Goal: Complete application form

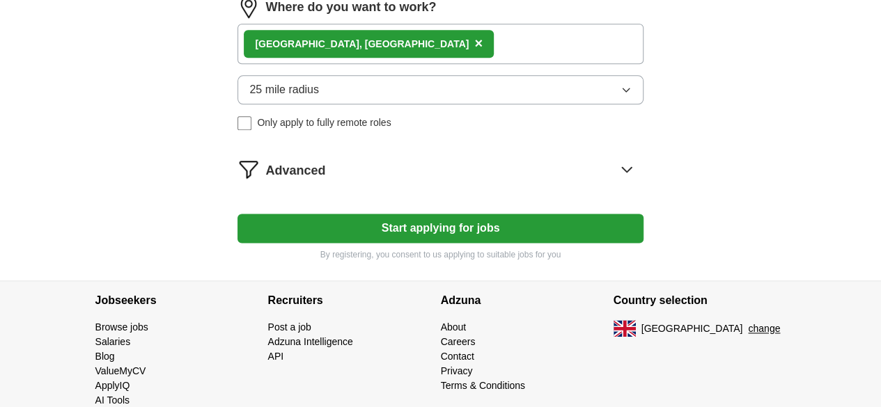
scroll to position [791, 0]
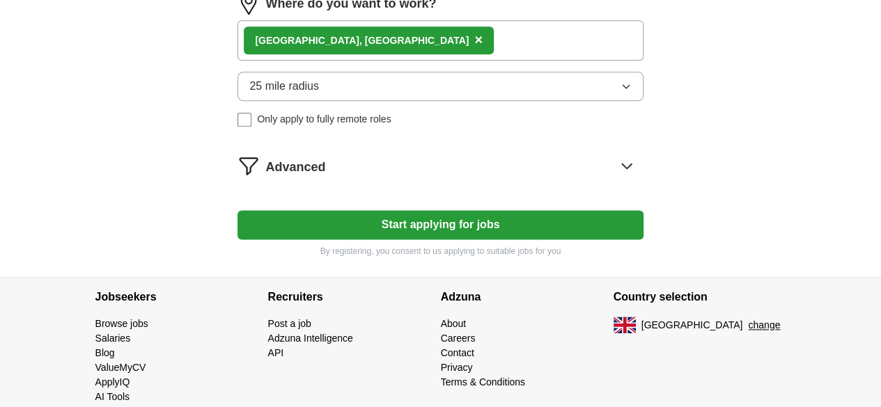
click at [623, 88] on icon "button" at bounding box center [626, 86] width 6 height 3
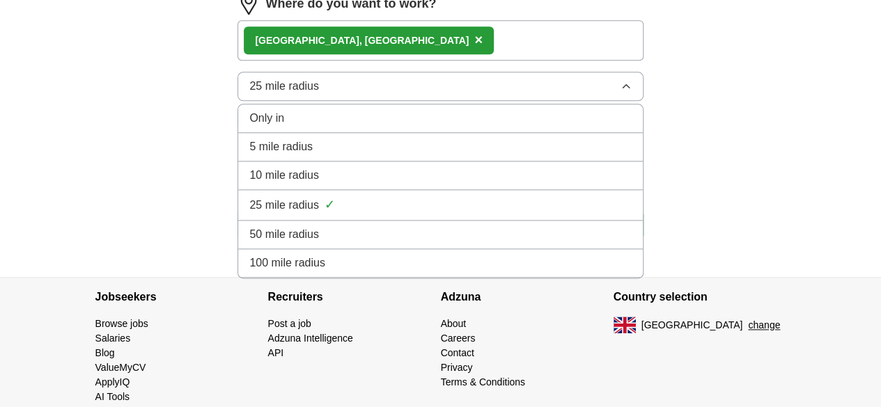
click at [474, 243] on div "50 mile radius" at bounding box center [440, 234] width 382 height 17
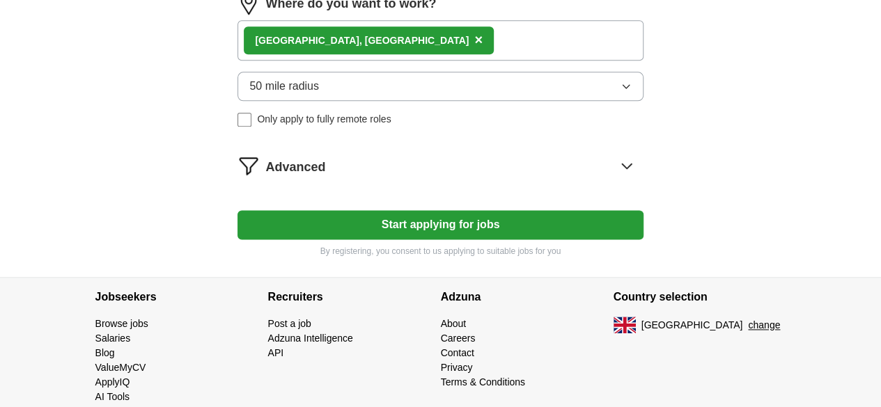
click at [474, 240] on button "Start applying for jobs" at bounding box center [439, 224] width 405 height 29
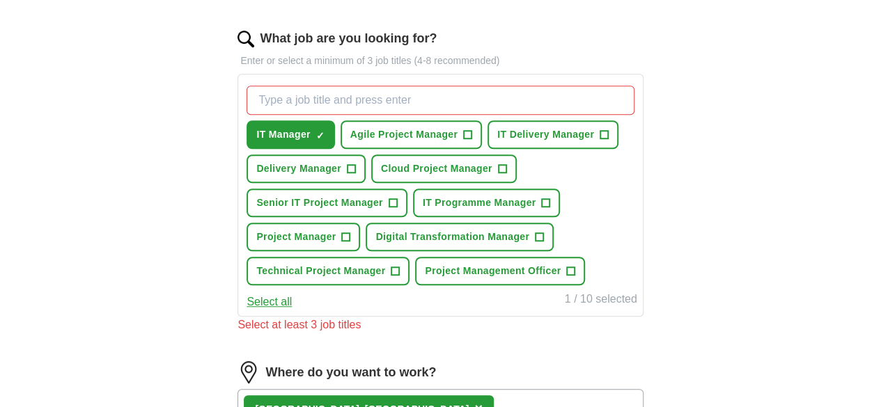
scroll to position [437, 0]
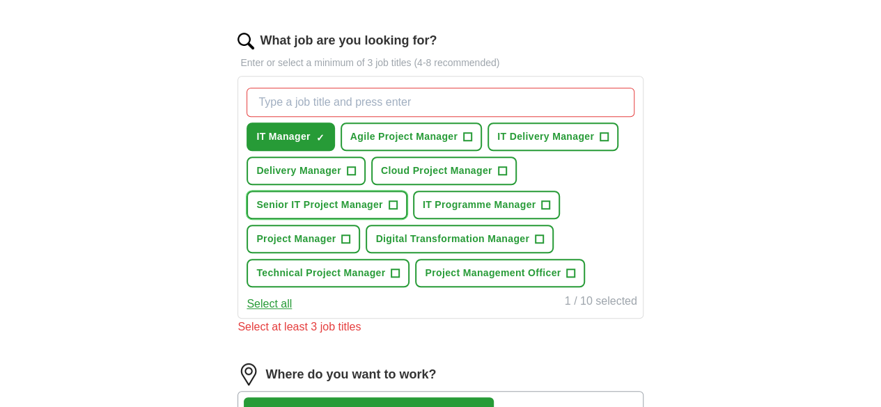
click at [397, 203] on span "+" at bounding box center [393, 205] width 8 height 11
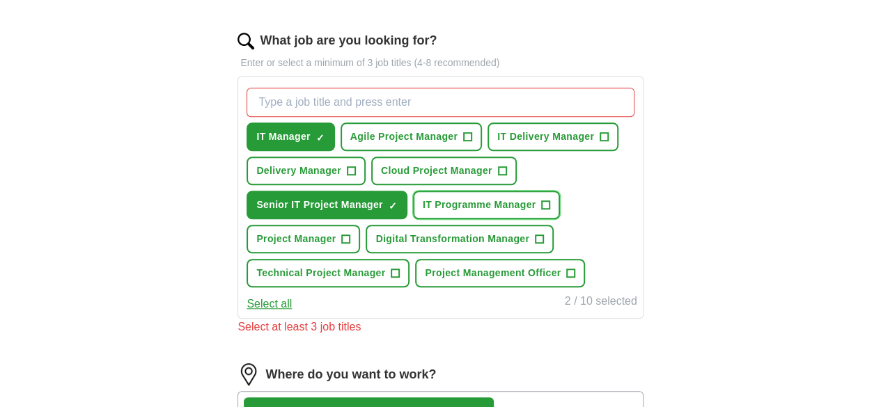
click at [542, 211] on span "+" at bounding box center [546, 205] width 8 height 11
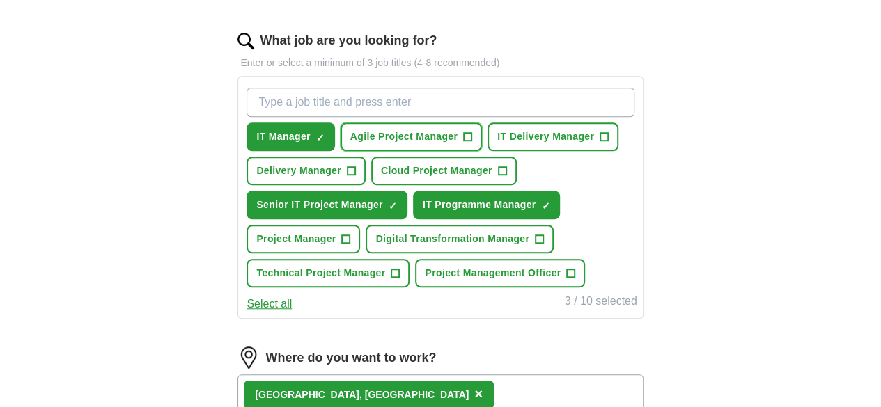
click at [472, 134] on span "+" at bounding box center [468, 137] width 8 height 11
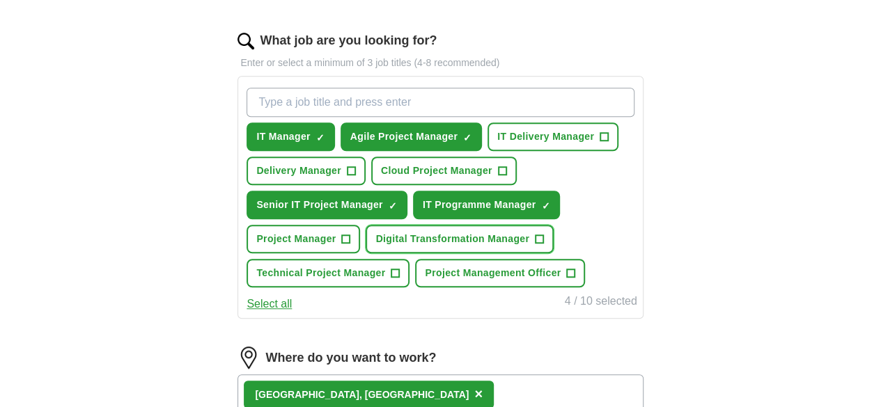
click at [536, 245] on span "+" at bounding box center [540, 239] width 8 height 11
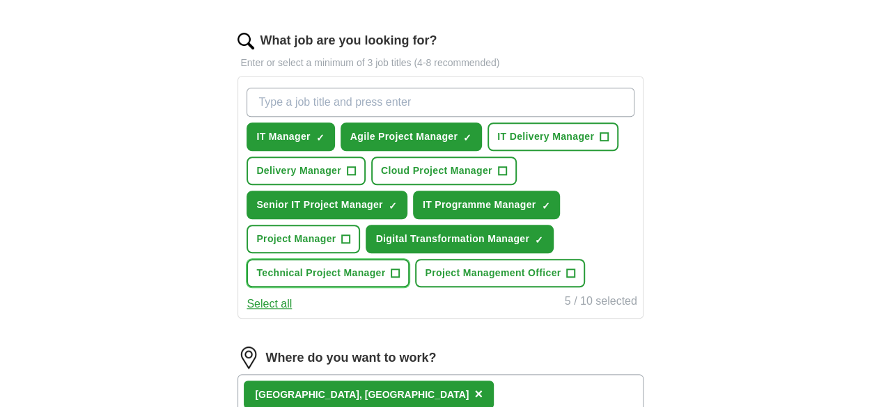
click at [400, 279] on span "+" at bounding box center [395, 273] width 8 height 11
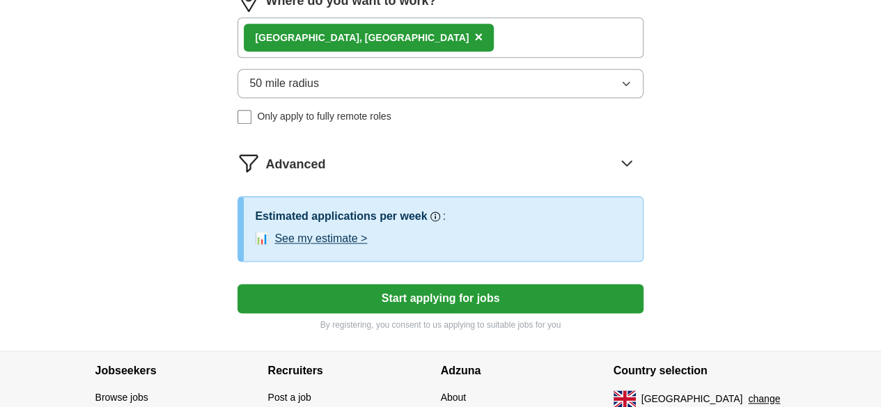
scroll to position [956, 0]
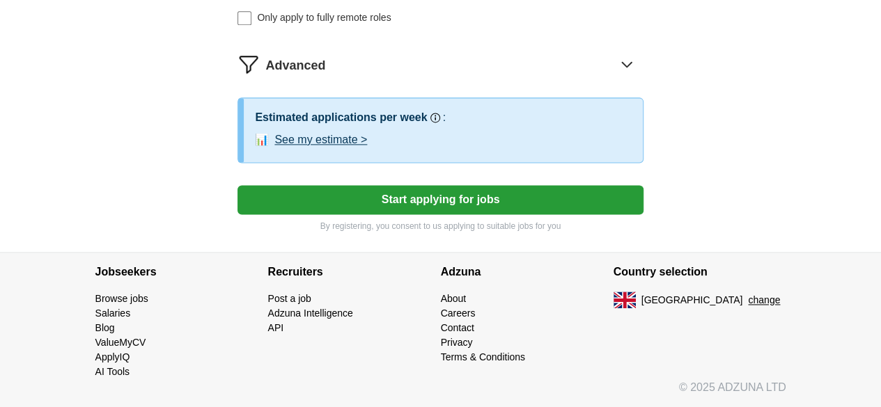
click at [474, 206] on button "Start applying for jobs" at bounding box center [439, 199] width 405 height 29
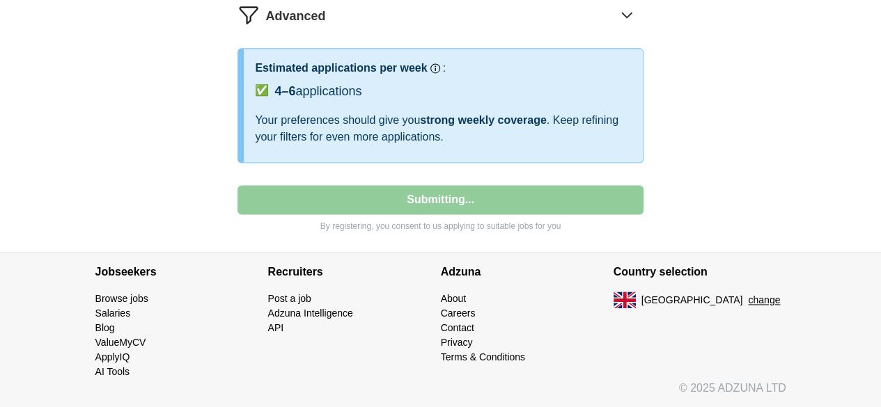
select select "**"
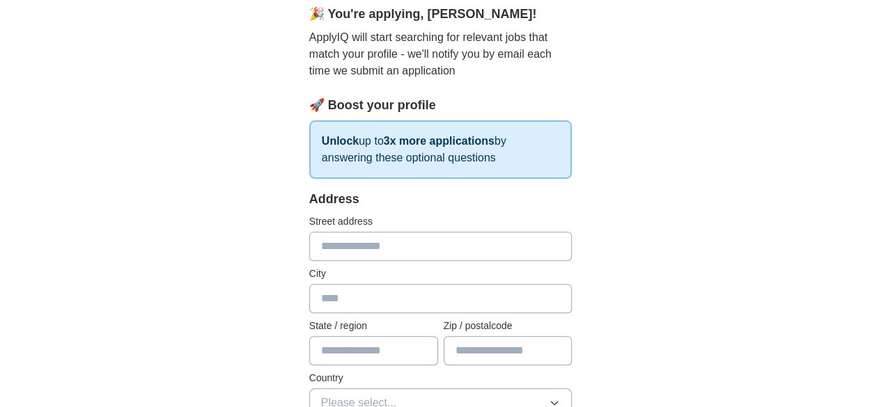
scroll to position [133, 0]
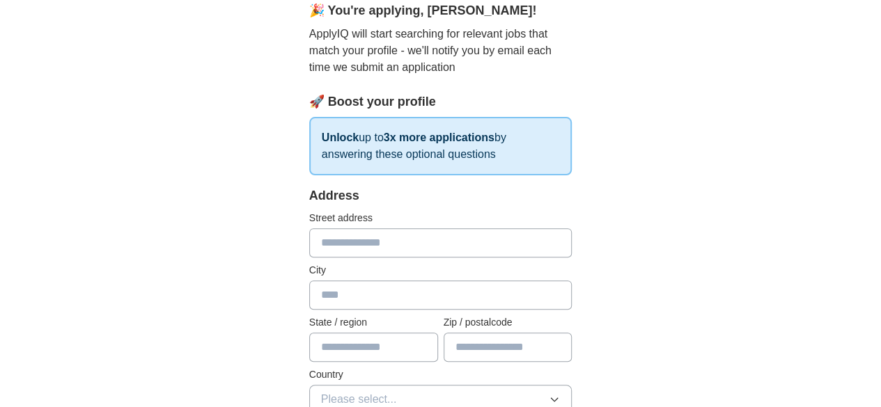
click at [425, 236] on input "text" at bounding box center [440, 242] width 263 height 29
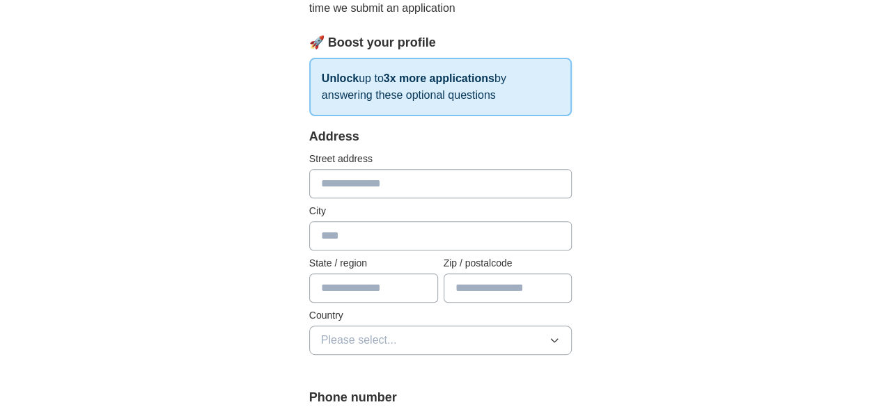
scroll to position [179, 0]
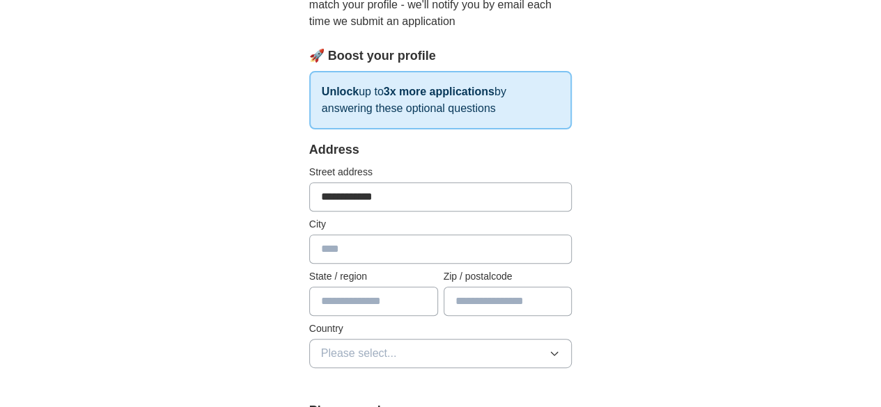
type input "**********"
type input "******"
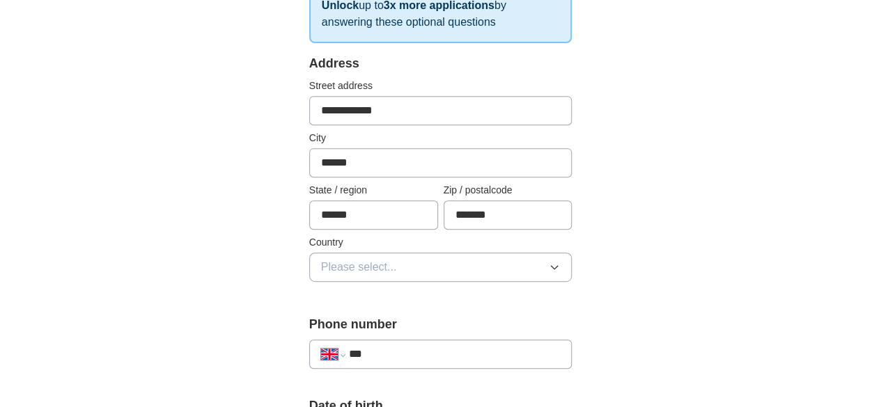
scroll to position [267, 0]
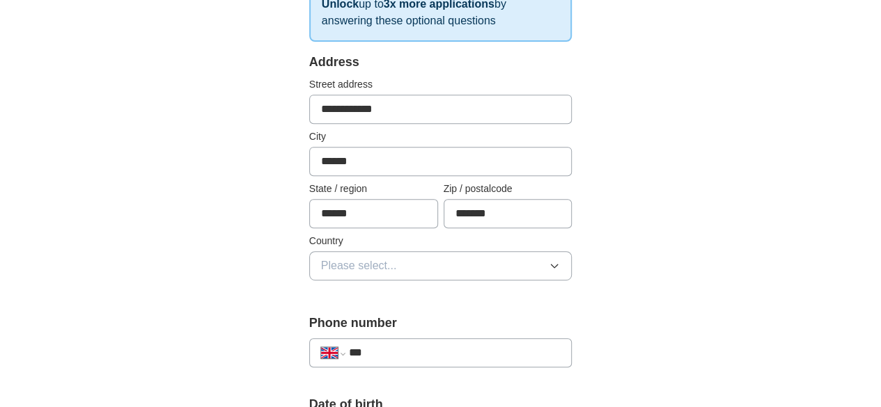
type input "*******"
click at [403, 263] on button "Please select..." at bounding box center [440, 265] width 263 height 29
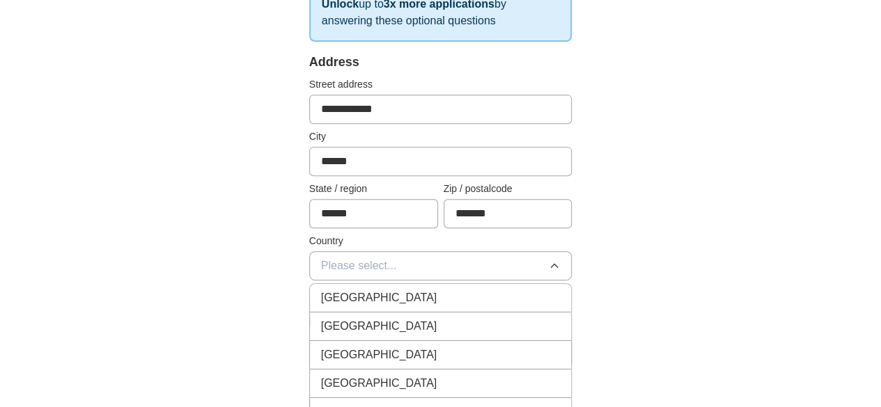
click at [384, 299] on div "[GEOGRAPHIC_DATA]" at bounding box center [441, 298] width 240 height 17
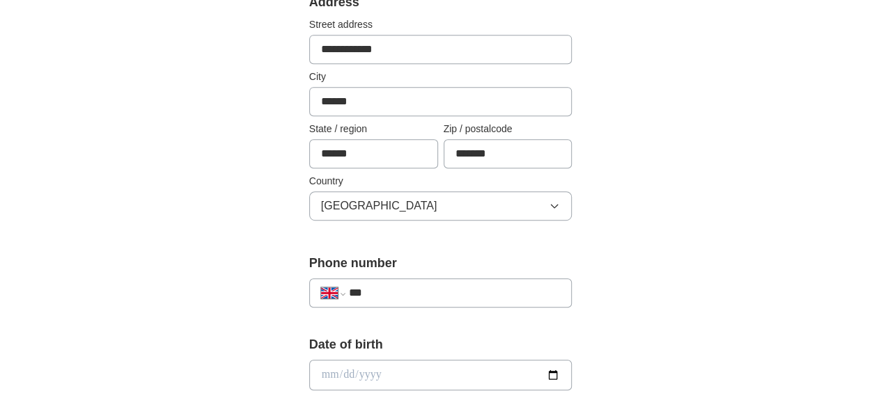
scroll to position [329, 0]
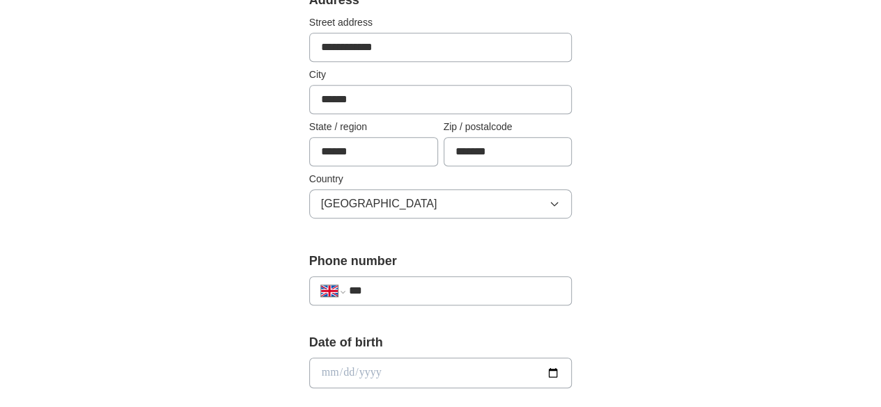
click at [395, 290] on input "***" at bounding box center [455, 291] width 212 height 17
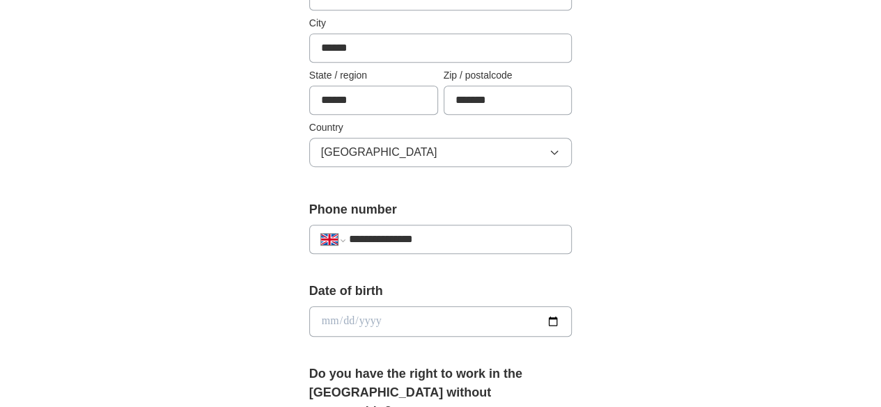
scroll to position [379, 0]
type input "**********"
click at [309, 322] on input "date" at bounding box center [440, 323] width 263 height 31
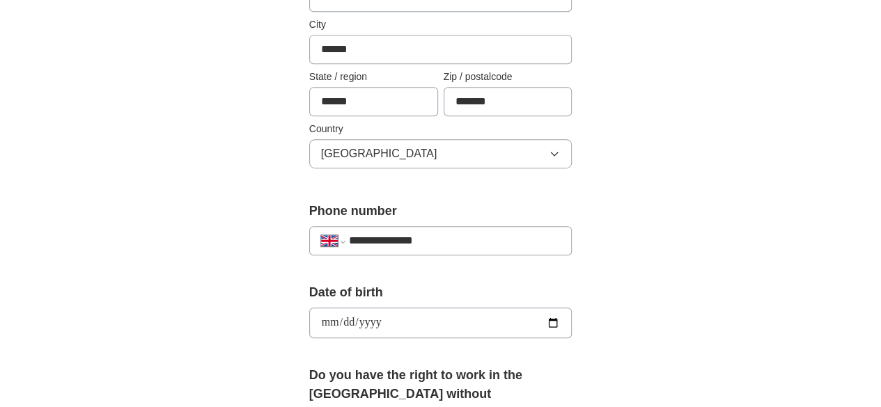
type input "**********"
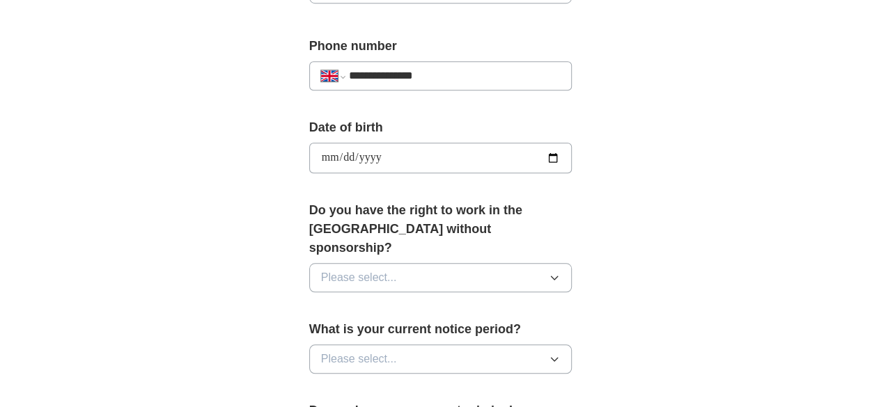
scroll to position [546, 0]
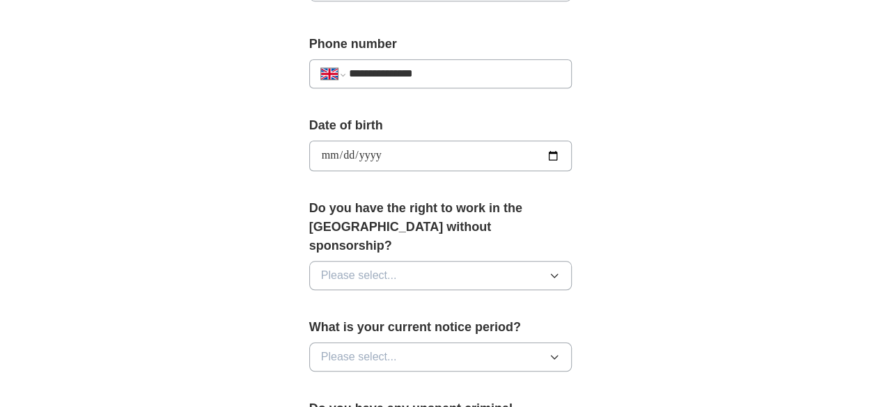
click at [338, 264] on button "Please select..." at bounding box center [440, 275] width 263 height 29
click at [320, 297] on li "Yes" at bounding box center [441, 308] width 262 height 29
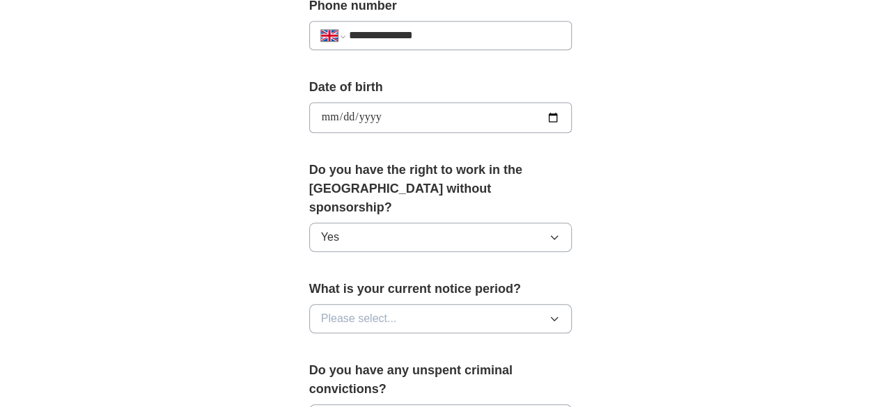
scroll to position [588, 0]
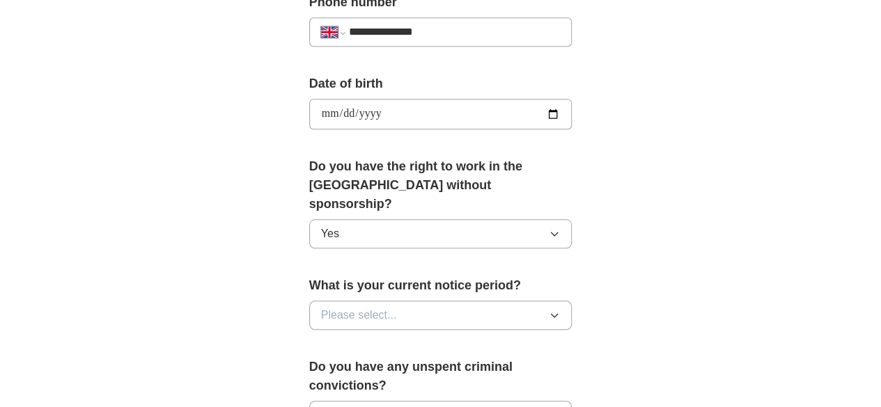
click at [338, 307] on span "Please select..." at bounding box center [359, 315] width 76 height 17
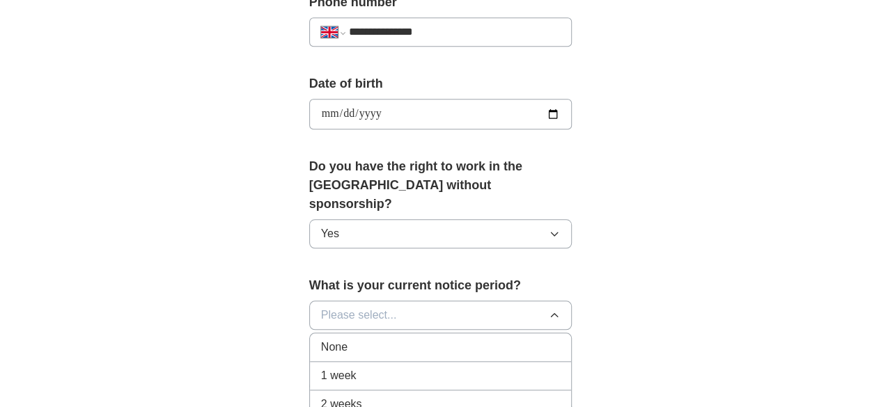
click at [331, 339] on div "None" at bounding box center [441, 347] width 240 height 17
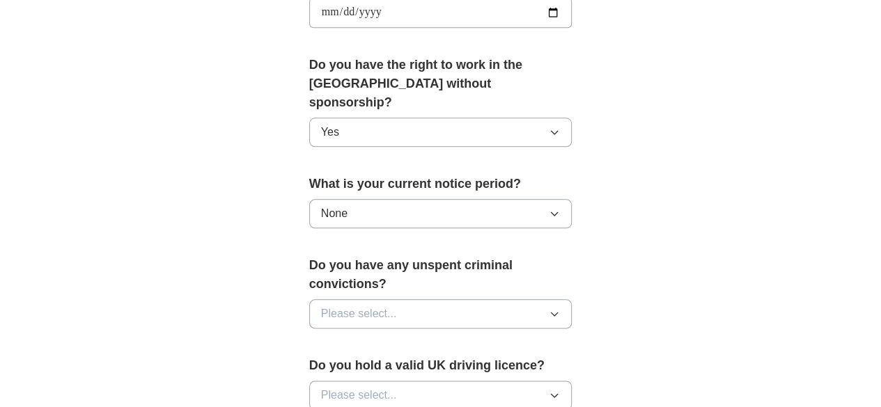
scroll to position [689, 0]
click at [365, 300] on button "Please select..." at bounding box center [440, 314] width 263 height 29
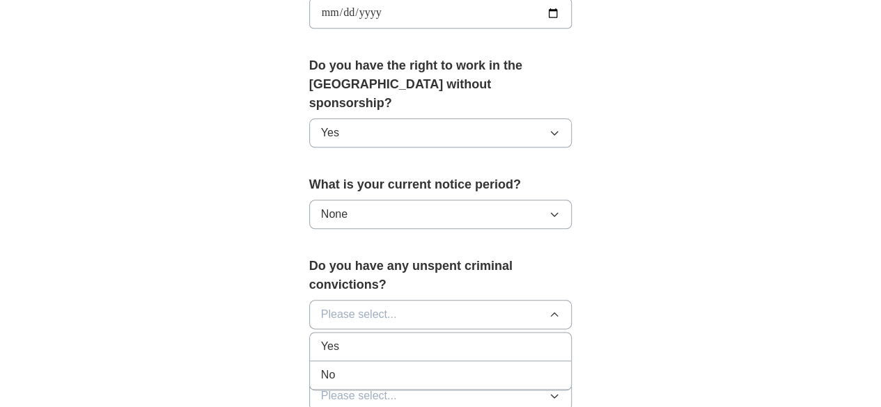
click at [343, 367] on div "No" at bounding box center [441, 375] width 240 height 17
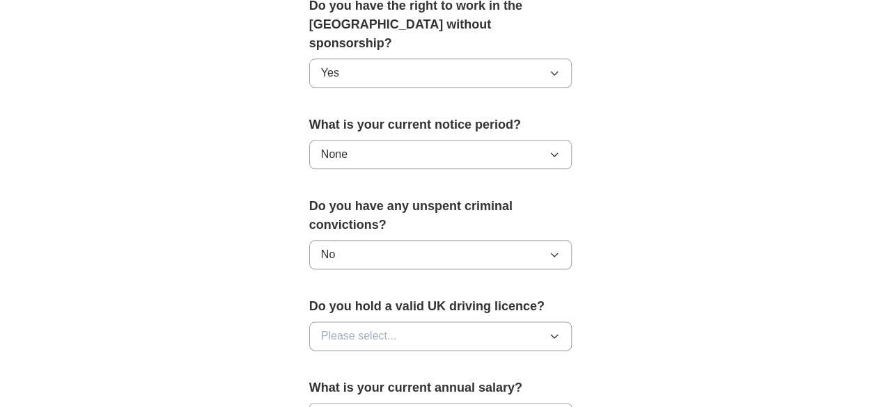
scroll to position [752, 0]
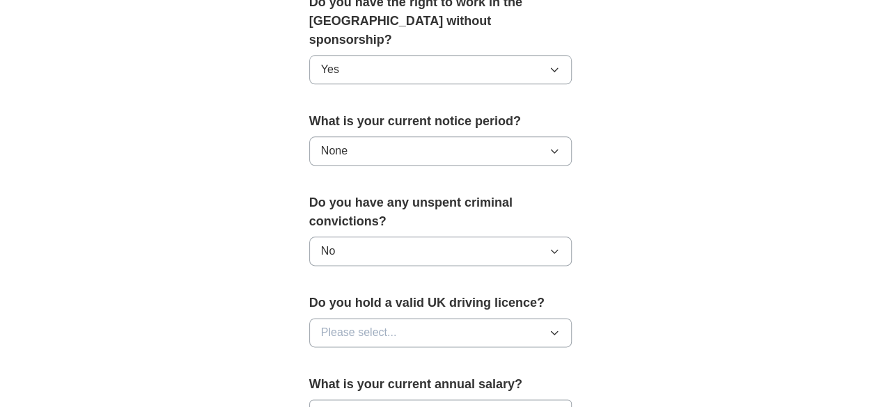
click at [373, 318] on button "Please select..." at bounding box center [440, 332] width 263 height 29
click at [361, 385] on div "No" at bounding box center [441, 393] width 240 height 17
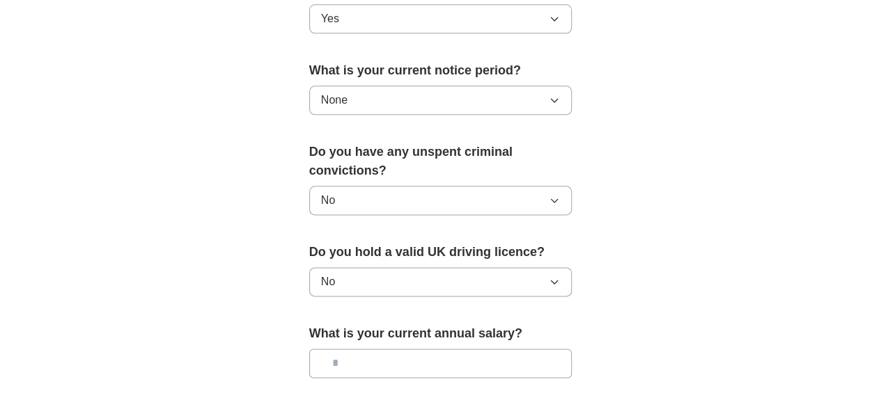
scroll to position [808, 0]
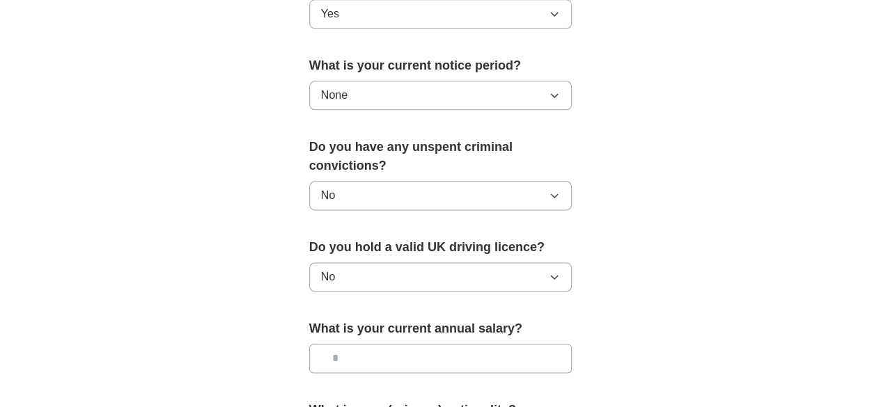
click at [371, 344] on input "text" at bounding box center [440, 358] width 263 height 29
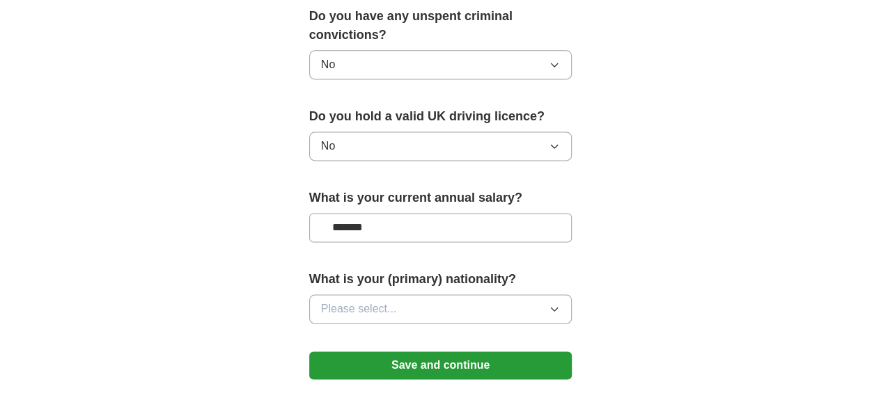
scroll to position [940, 0]
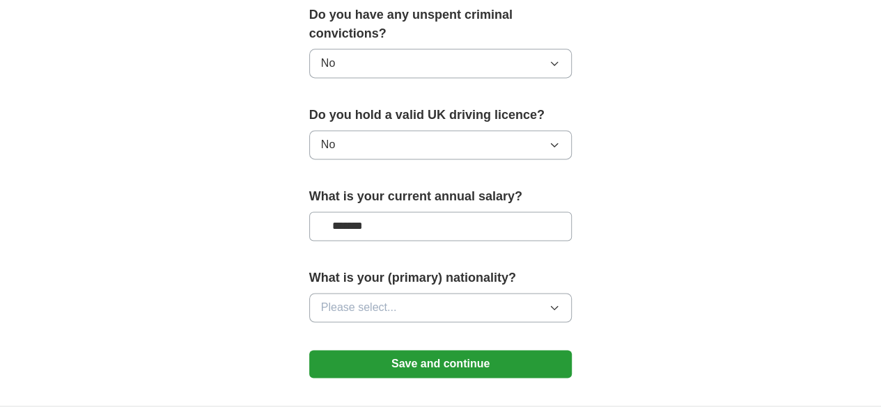
type input "*******"
click at [422, 293] on button "Please select..." at bounding box center [440, 307] width 263 height 29
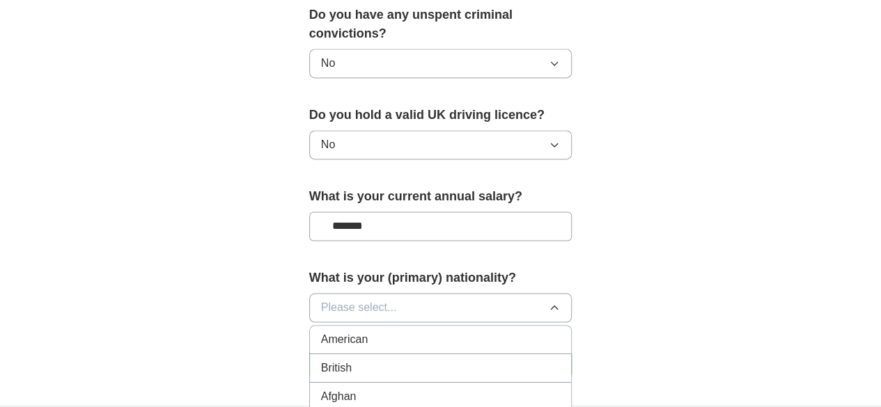
click at [422, 293] on button "Please select..." at bounding box center [440, 307] width 263 height 29
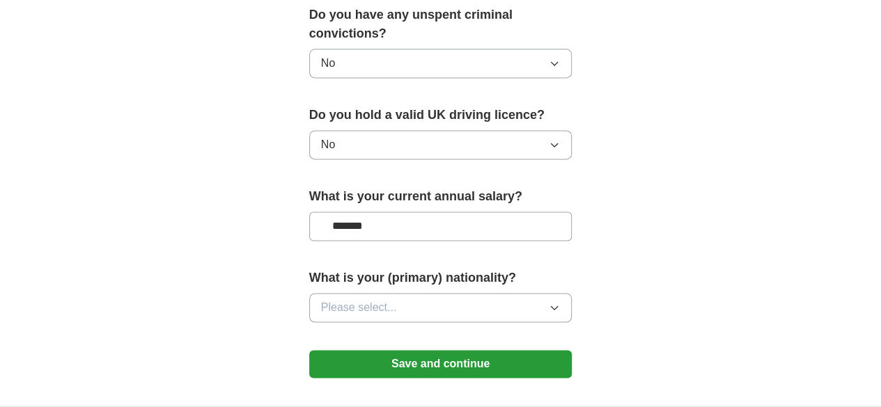
click at [492, 350] on button "Save and continue" at bounding box center [440, 364] width 263 height 28
